Goal: Find specific page/section: Find specific page/section

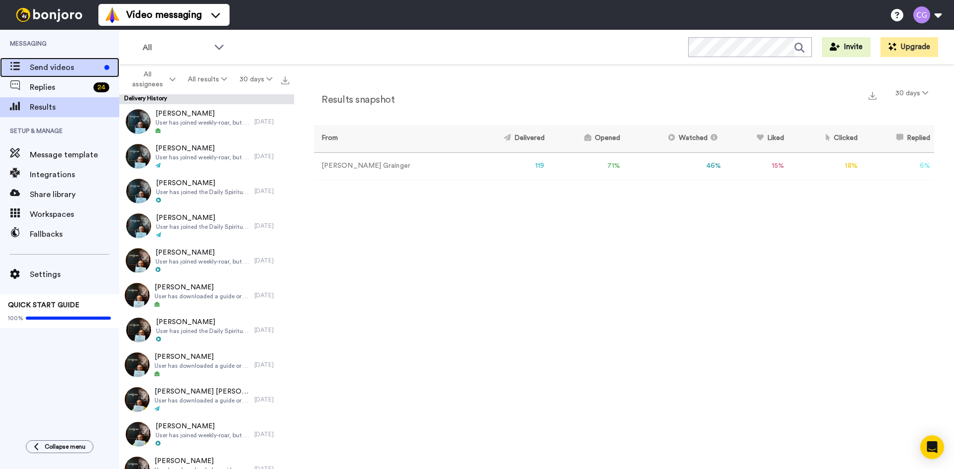
click at [77, 61] on div "Send videos" at bounding box center [59, 68] width 119 height 20
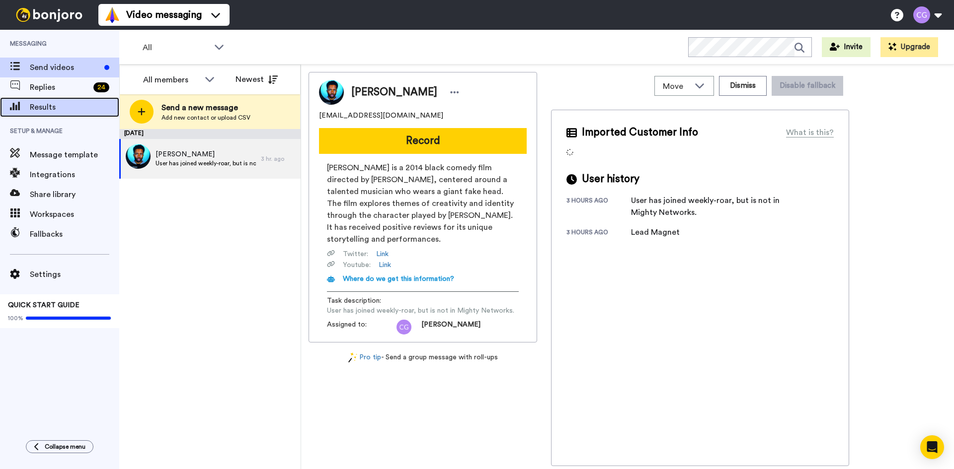
click at [52, 114] on div "Results" at bounding box center [59, 107] width 119 height 20
